Goal: Navigation & Orientation: Find specific page/section

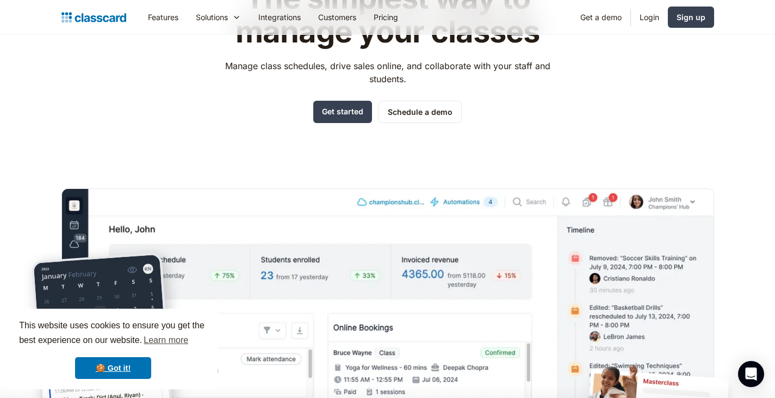
scroll to position [218, 0]
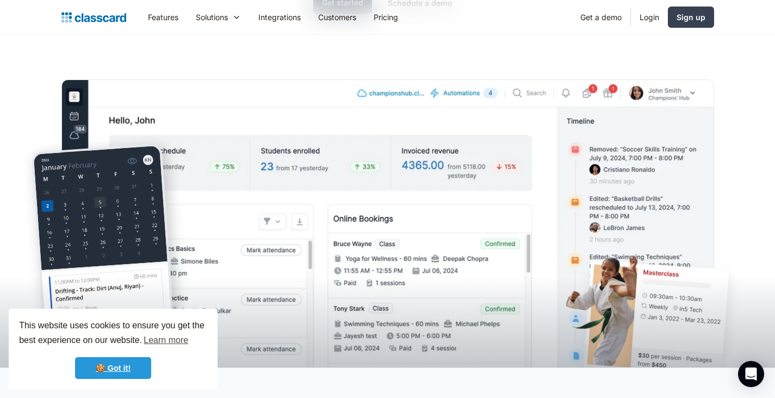
click at [126, 367] on link "🍪 Got it!" at bounding box center [113, 368] width 76 height 22
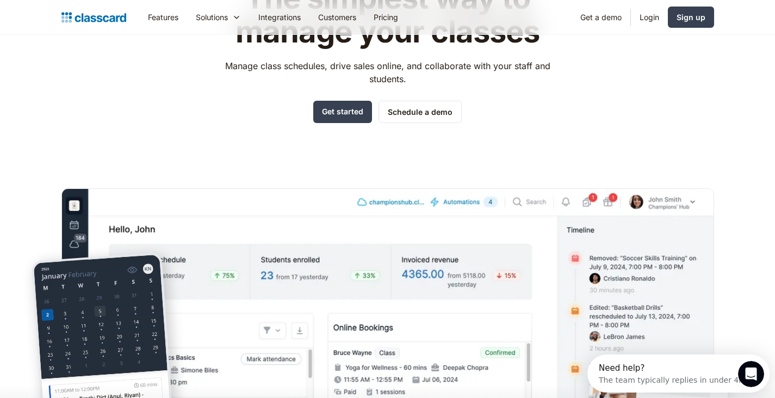
scroll to position [0, 0]
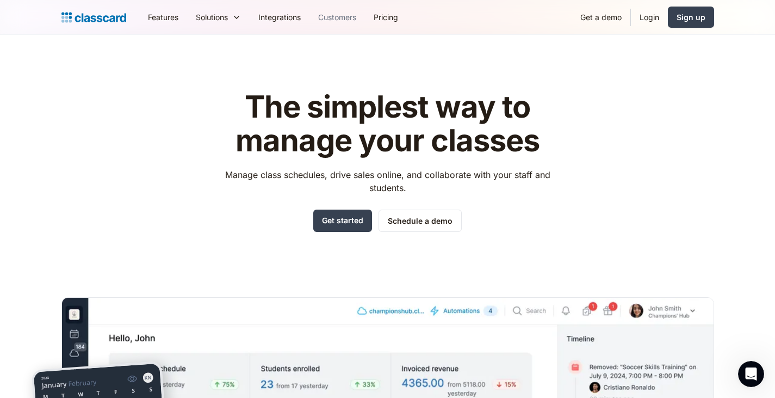
click at [342, 15] on link "Customers" at bounding box center [338, 17] width 56 height 24
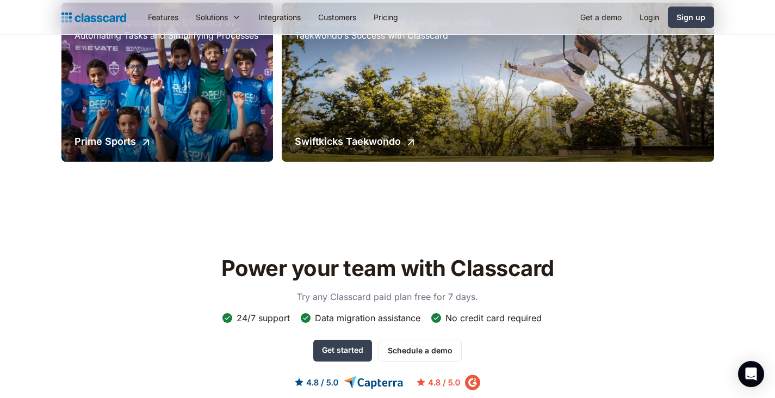
scroll to position [1088, 0]
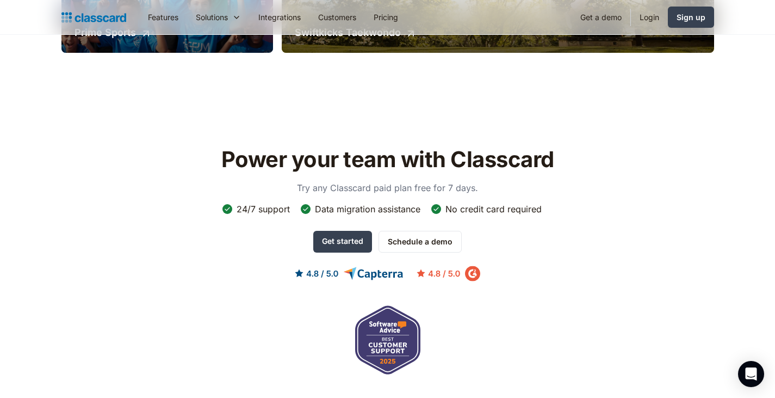
click at [87, 19] on img "home" at bounding box center [93, 17] width 65 height 15
